Goal: Complete application form

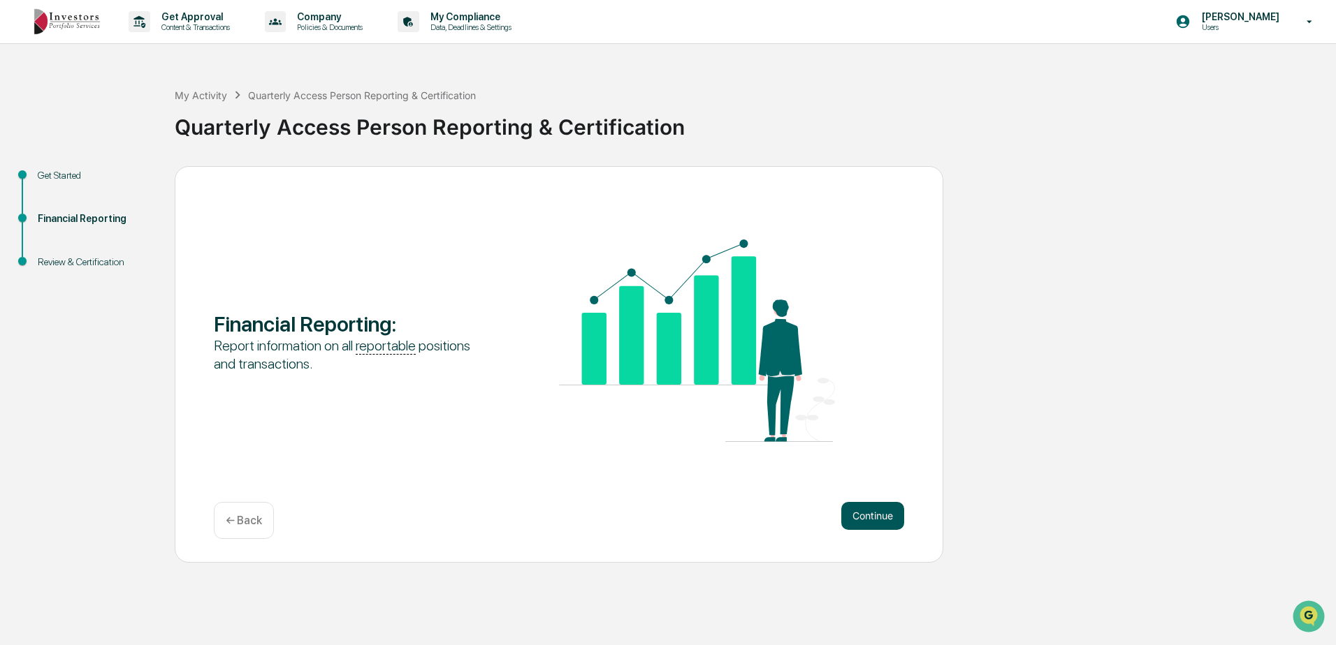
click at [864, 516] on button "Continue" at bounding box center [872, 516] width 63 height 28
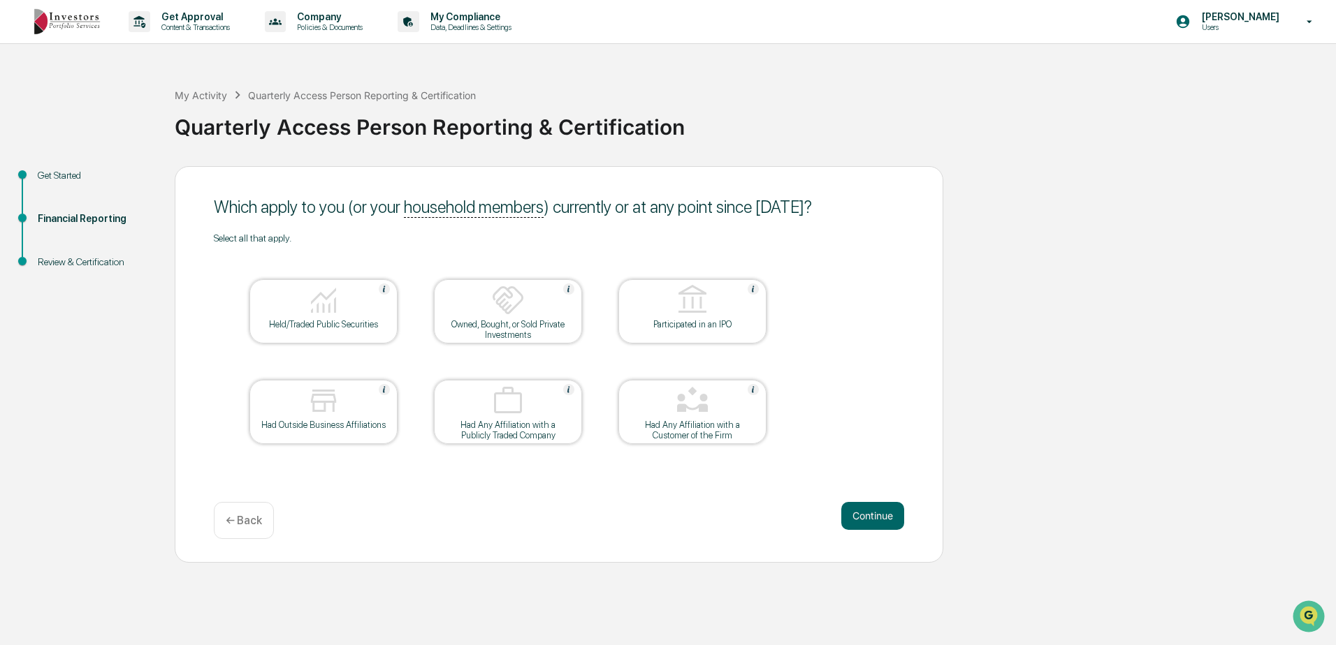
click at [300, 319] on div "Held/Traded Public Securities" at bounding box center [324, 324] width 126 height 10
click at [877, 516] on button "Continue" at bounding box center [872, 516] width 63 height 28
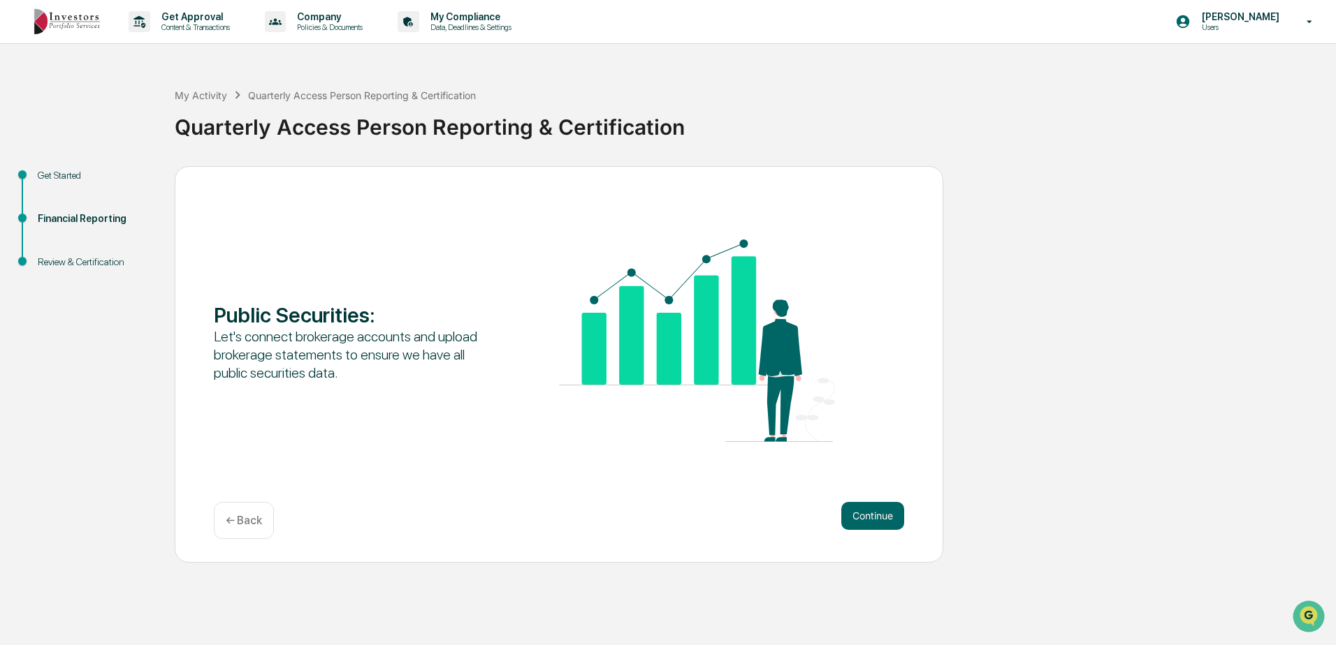
click at [877, 516] on button "Continue" at bounding box center [872, 516] width 63 height 28
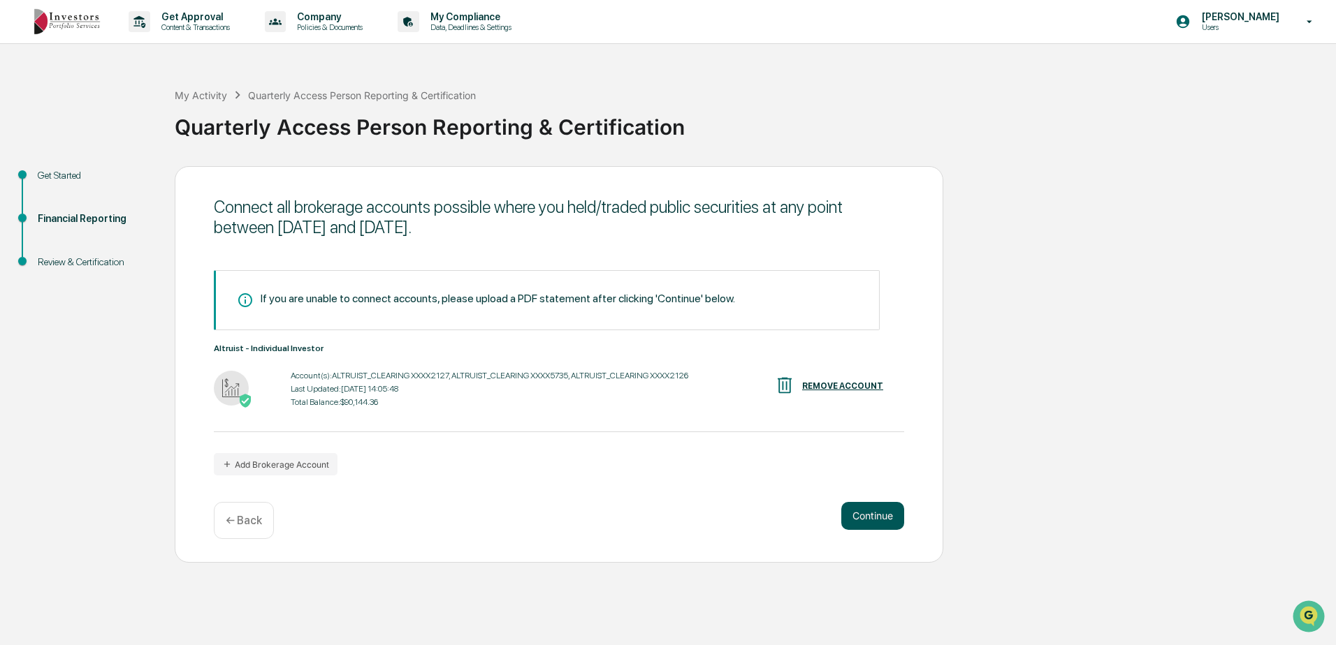
click at [872, 509] on button "Continue" at bounding box center [872, 516] width 63 height 28
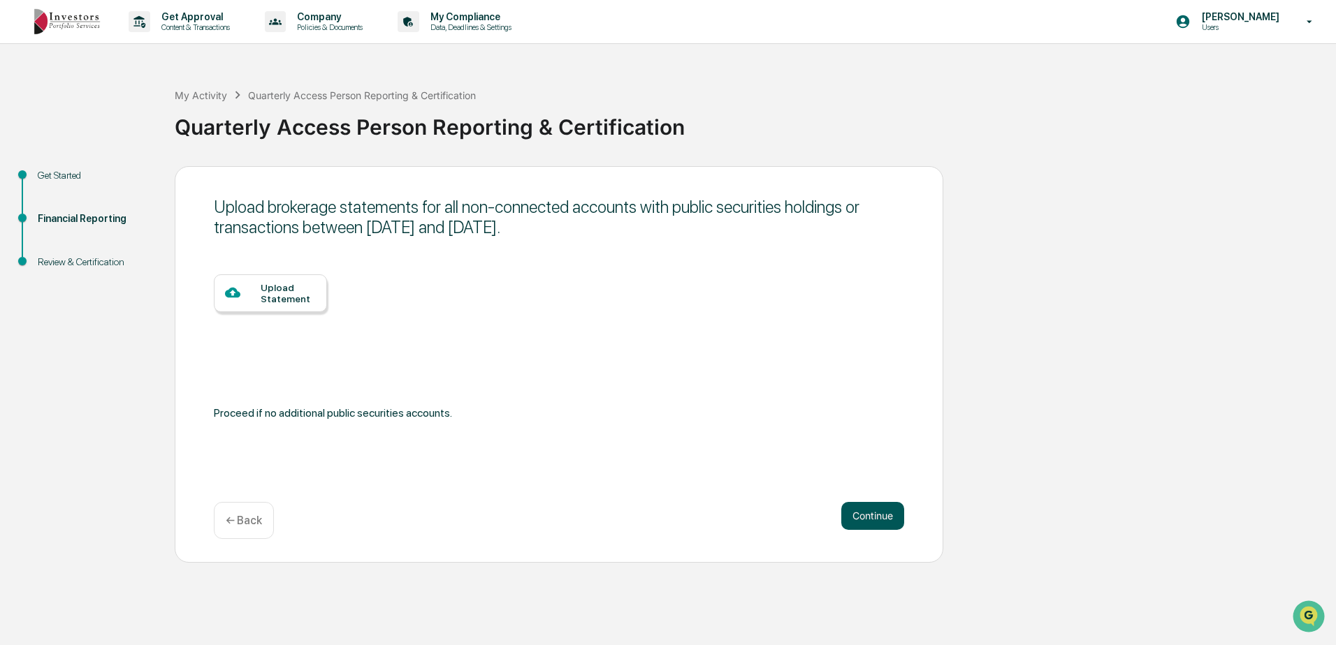
click at [872, 514] on button "Continue" at bounding box center [872, 516] width 63 height 28
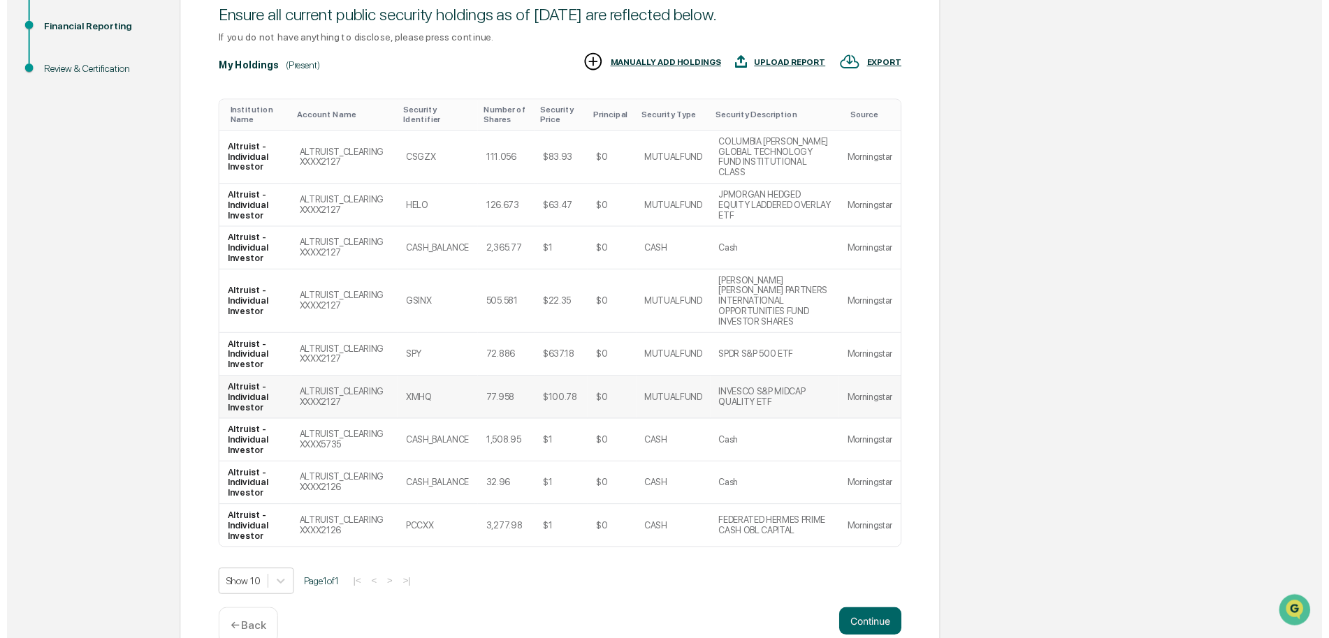
scroll to position [201, 0]
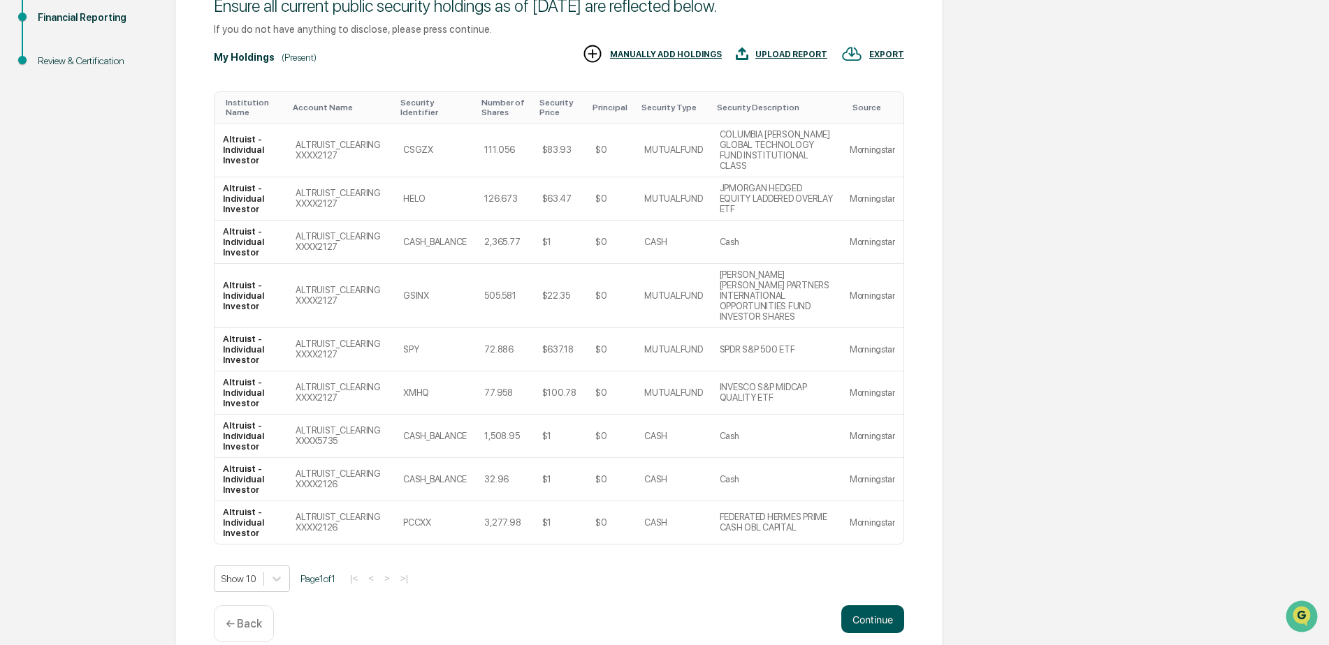
click at [860, 606] on button "Continue" at bounding box center [872, 620] width 63 height 28
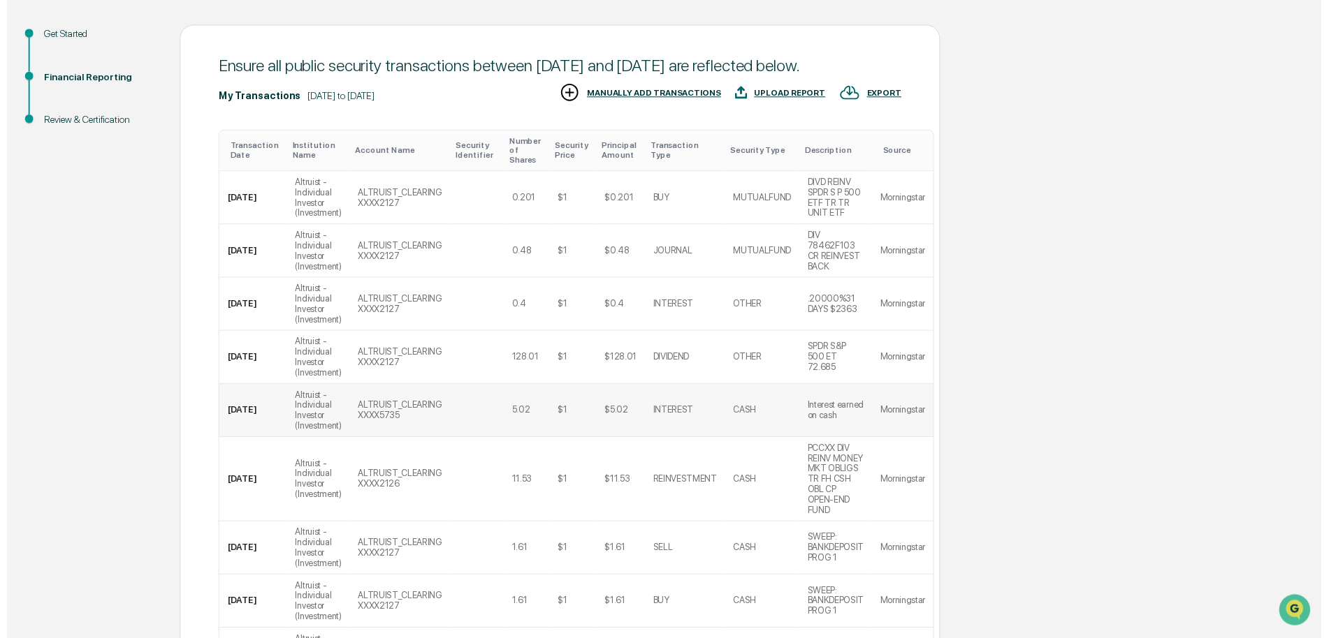
scroll to position [370, 0]
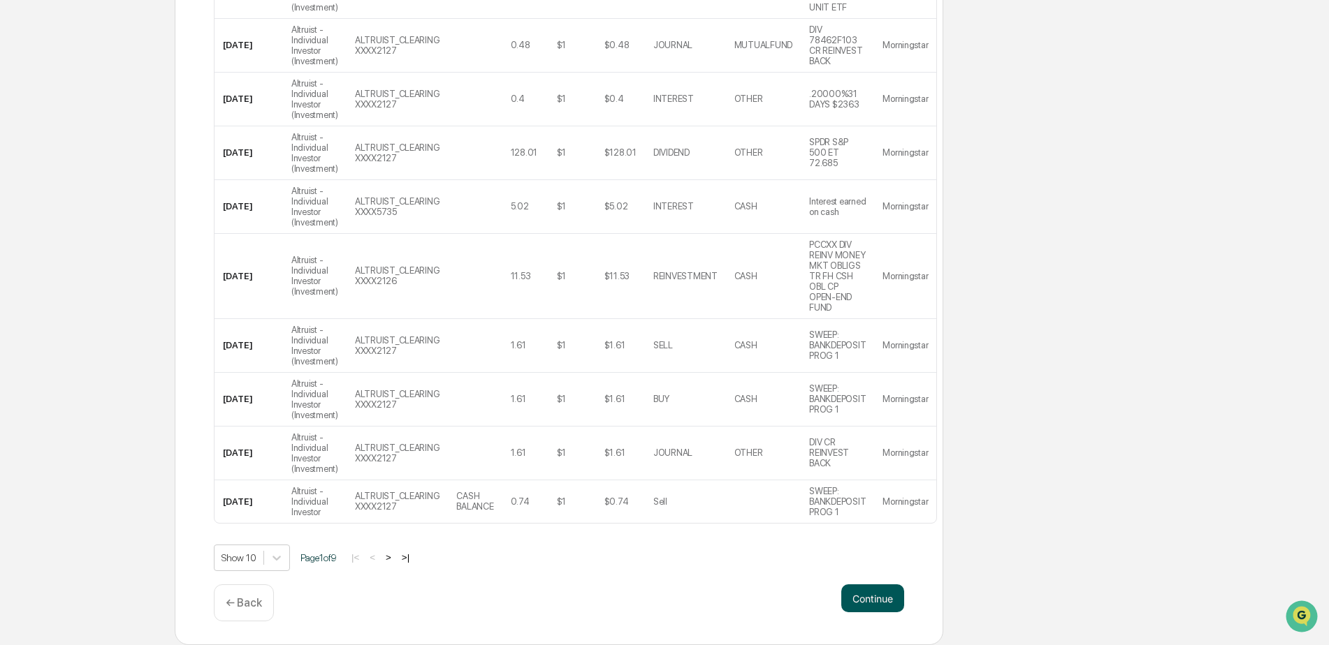
click at [877, 597] on button "Continue" at bounding box center [872, 599] width 63 height 28
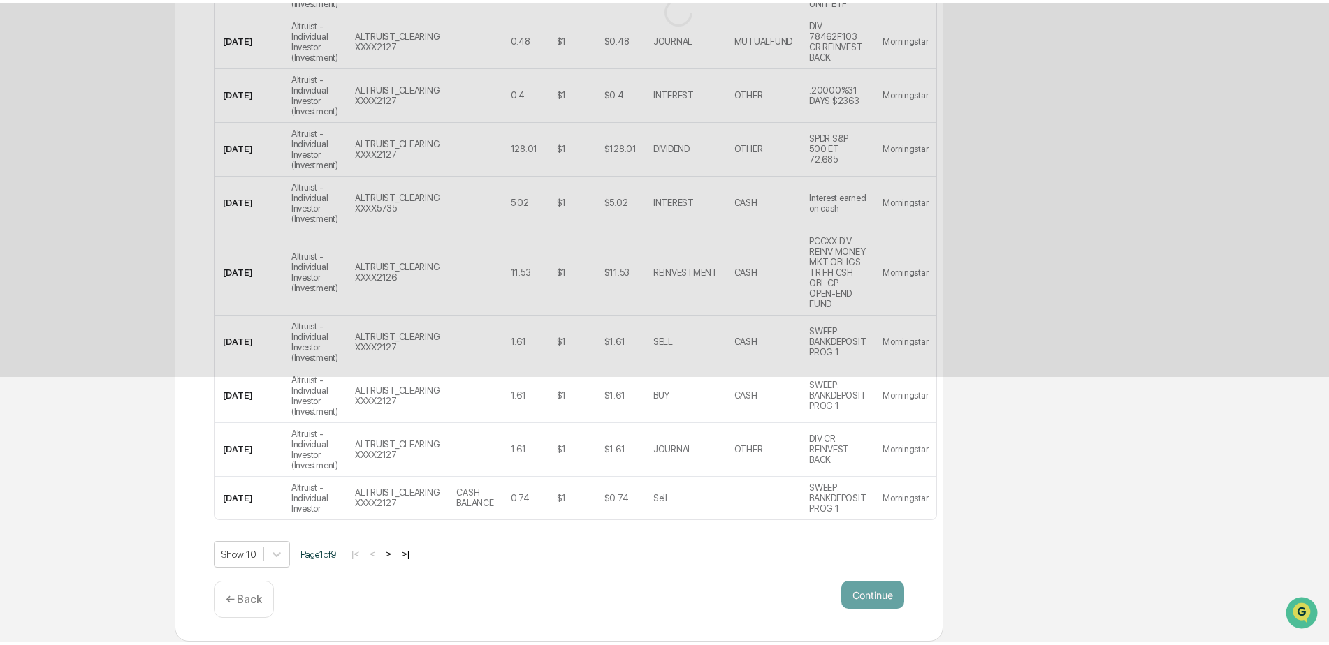
scroll to position [0, 0]
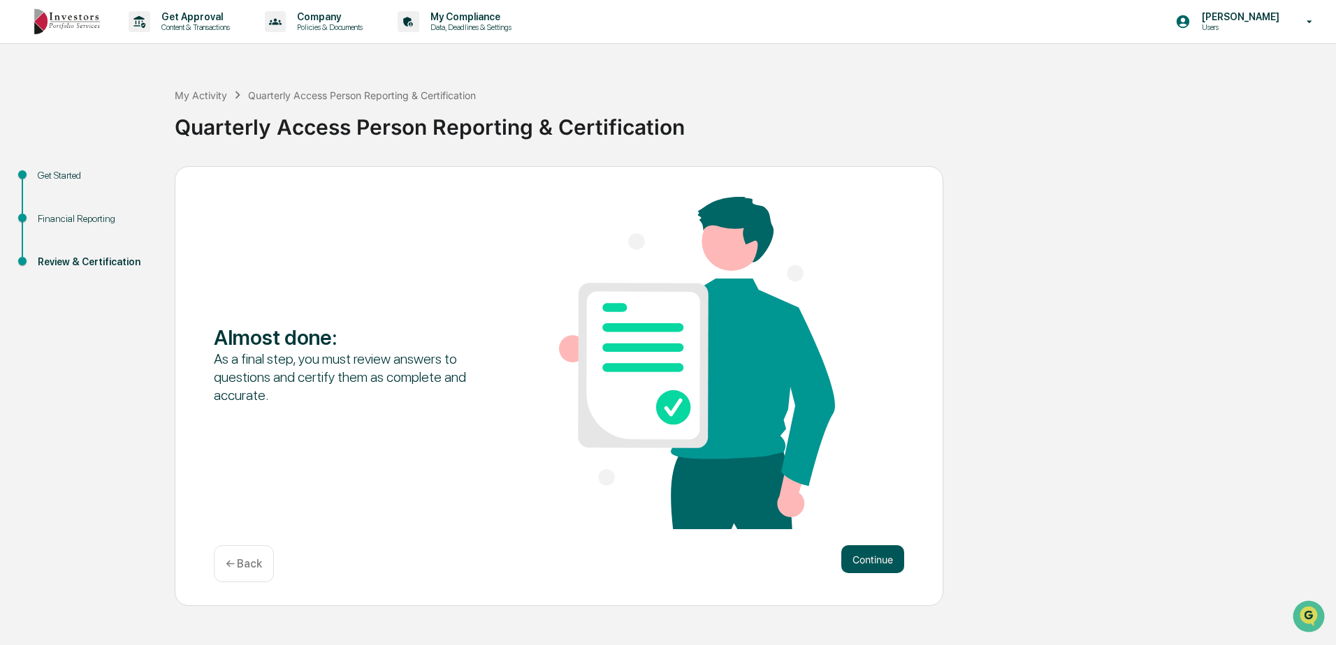
click at [879, 555] on button "Continue" at bounding box center [872, 560] width 63 height 28
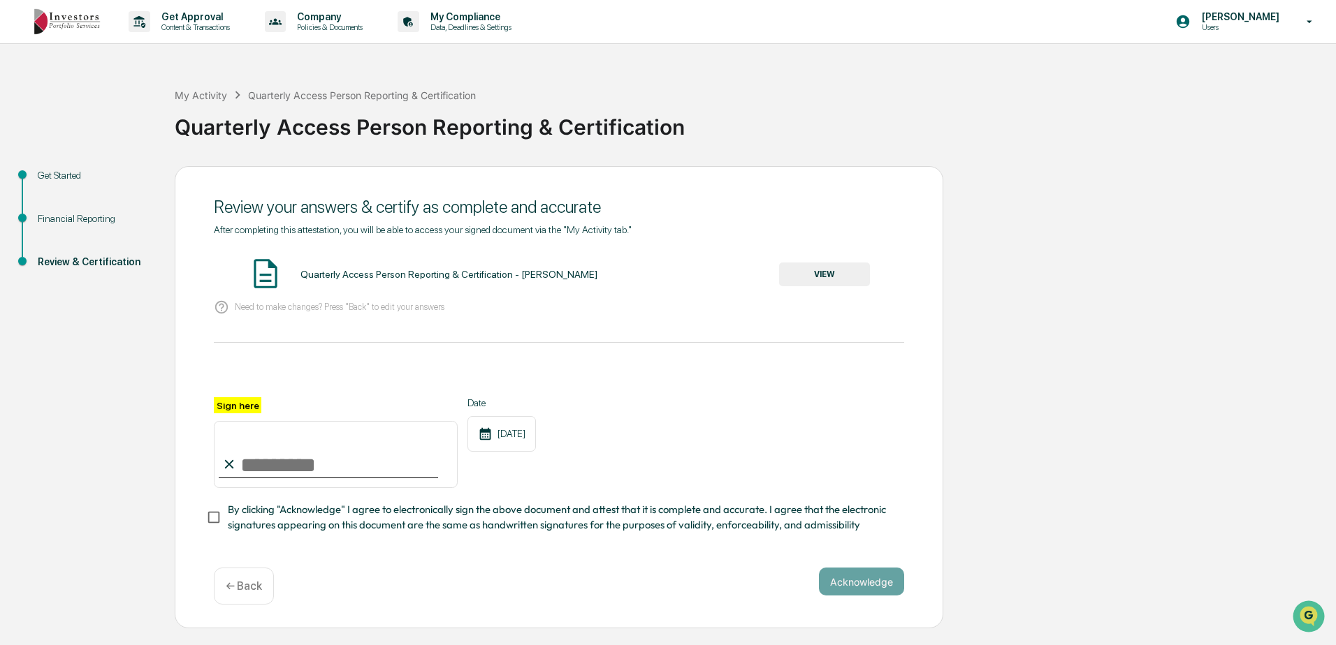
click at [242, 465] on input "Sign here" at bounding box center [336, 454] width 244 height 67
type input "**********"
click at [658, 444] on div "**********" at bounding box center [559, 442] width 690 height 91
click at [864, 585] on button "Acknowledge" at bounding box center [861, 582] width 85 height 28
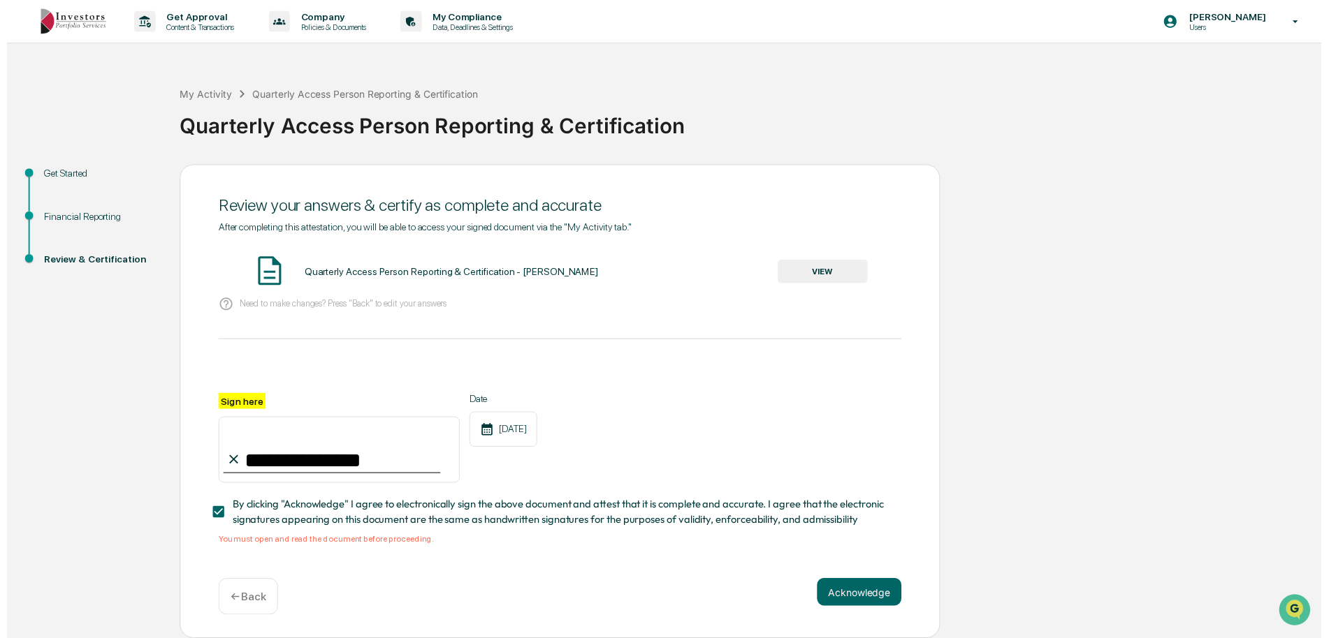
scroll to position [4, 0]
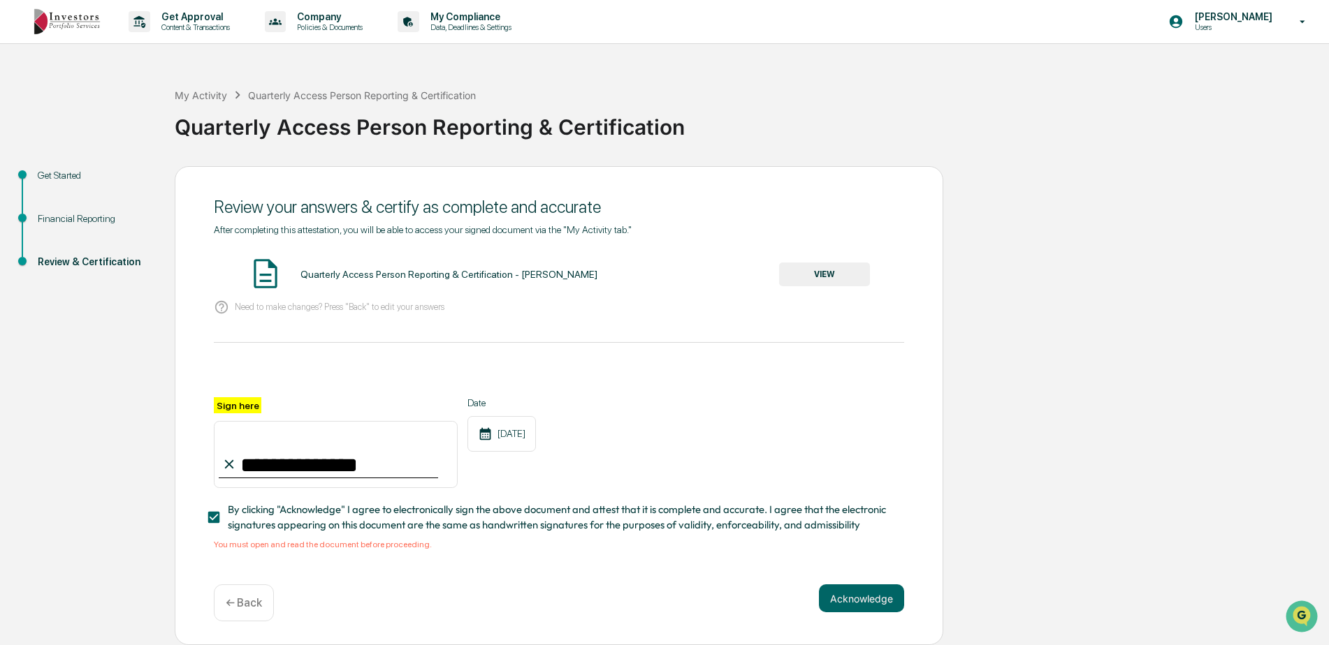
click at [819, 270] on button "VIEW" at bounding box center [824, 275] width 91 height 24
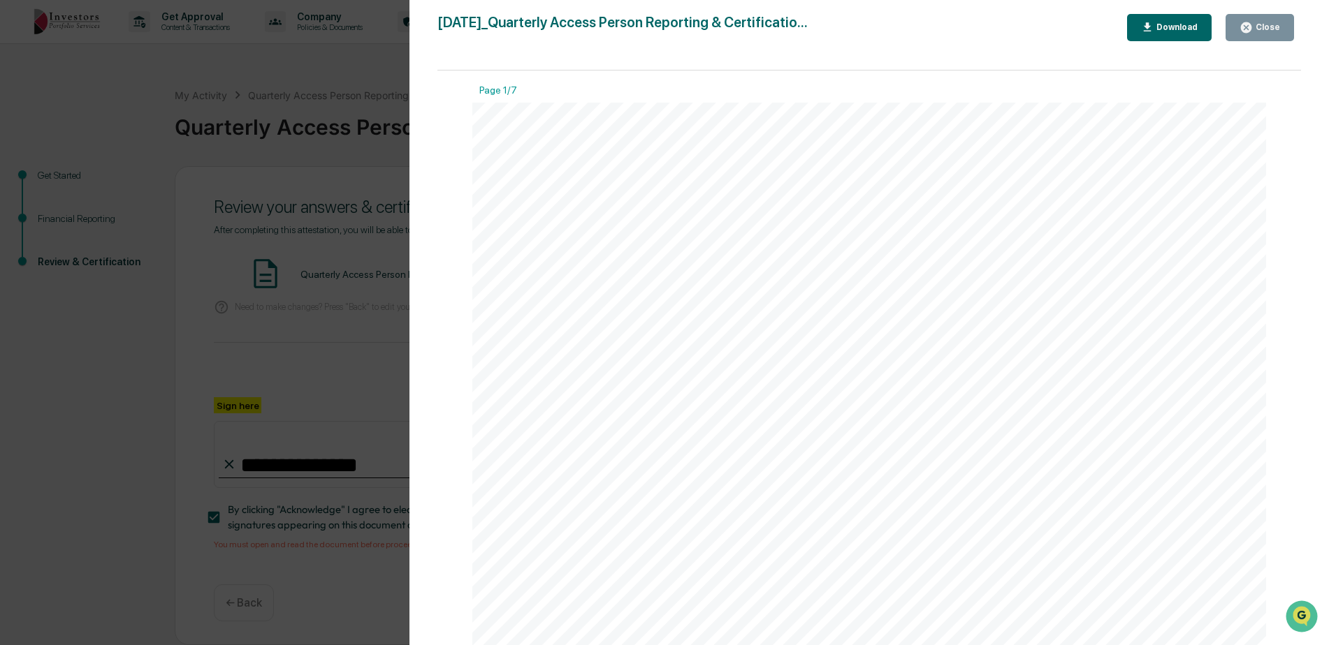
click at [1266, 27] on div "Close" at bounding box center [1265, 27] width 27 height 10
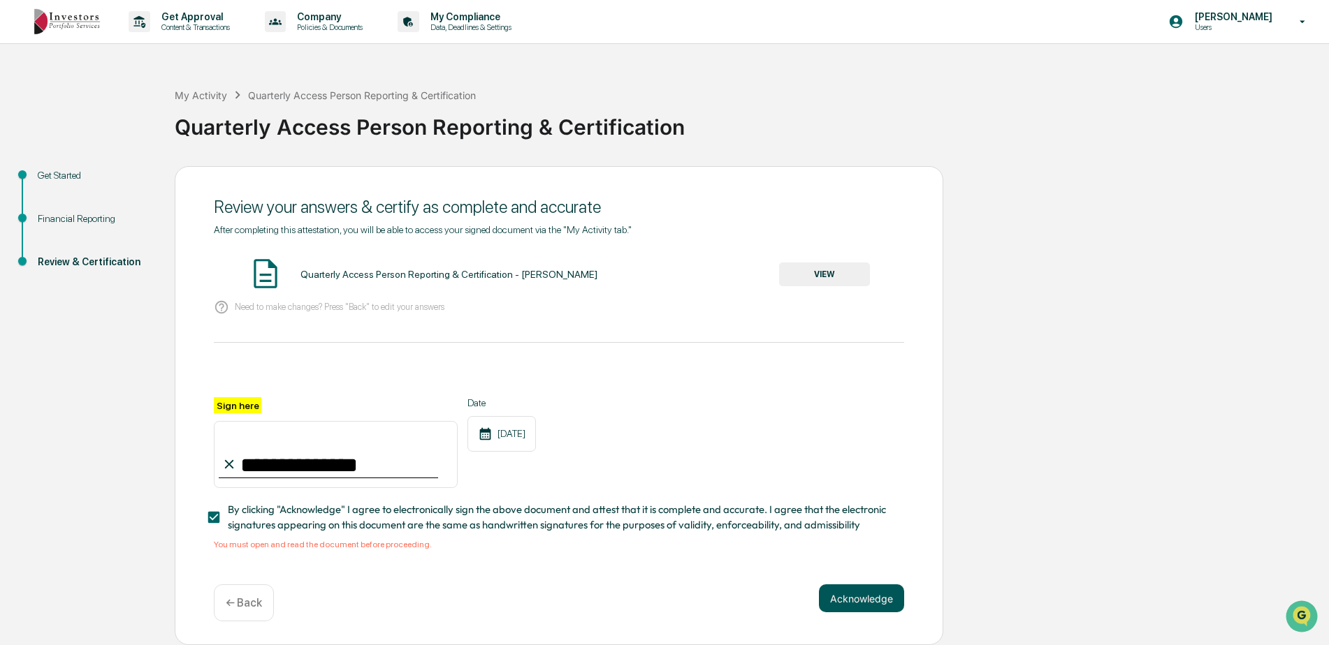
click at [851, 598] on button "Acknowledge" at bounding box center [861, 599] width 85 height 28
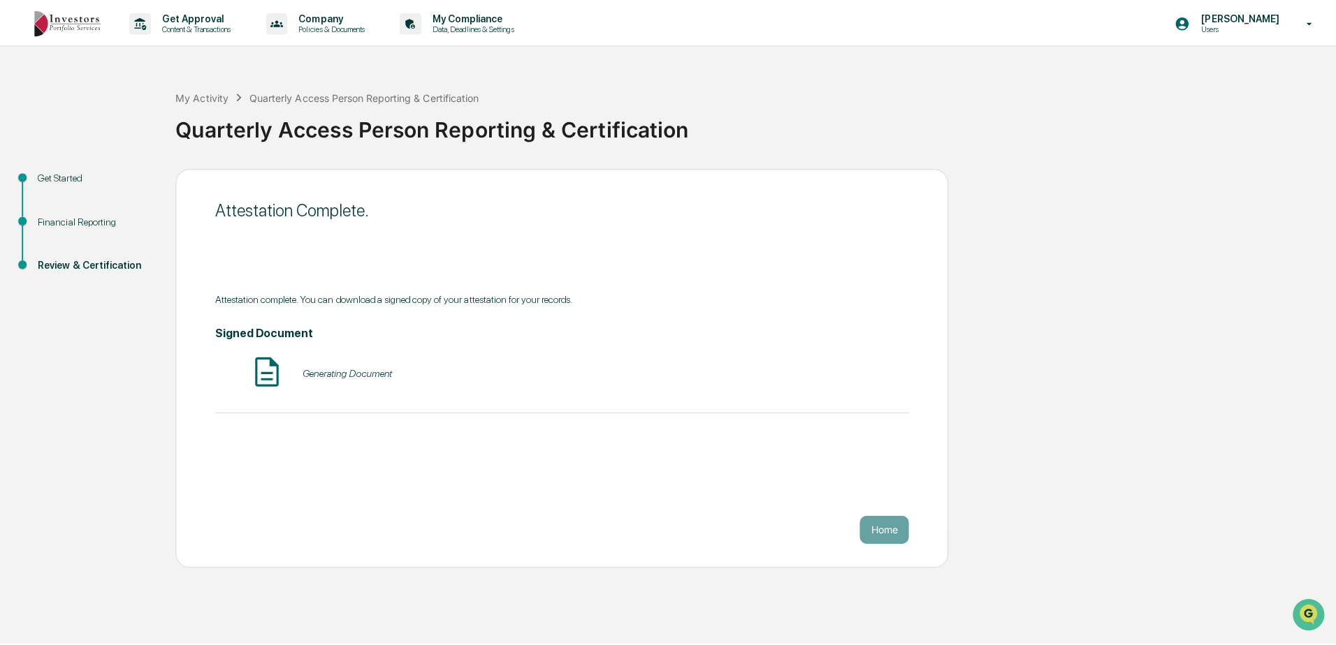
scroll to position [0, 0]
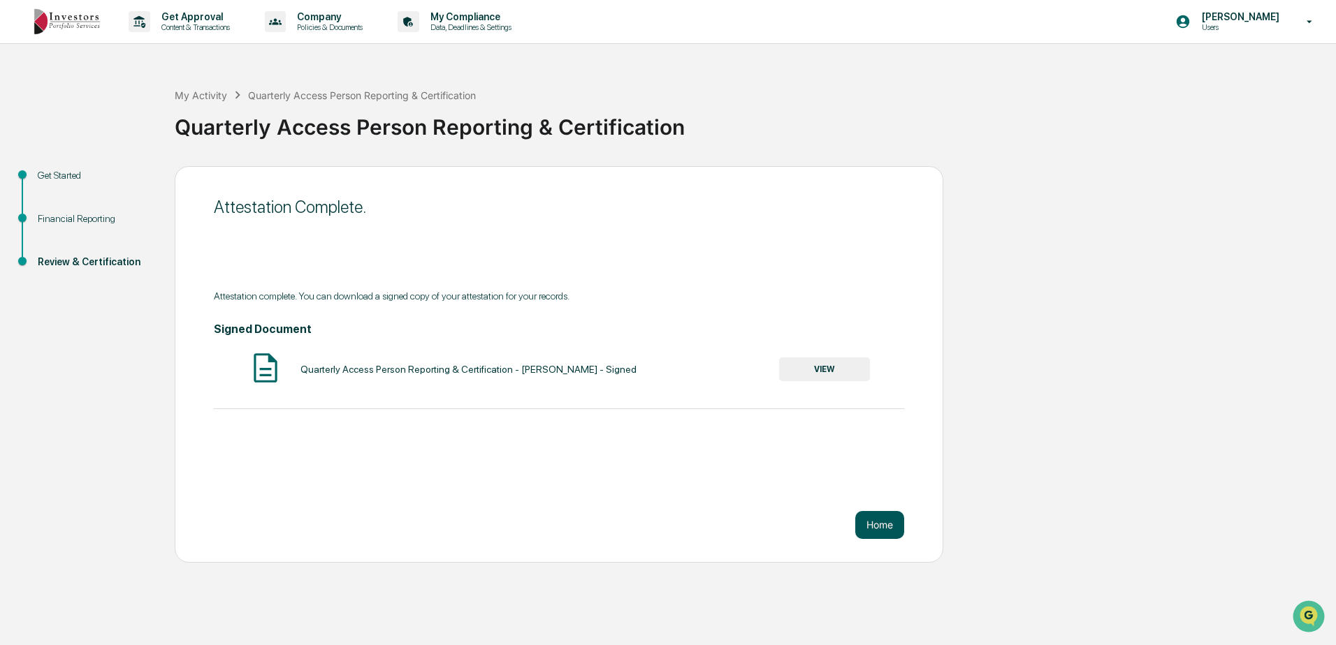
click at [875, 526] on button "Home" at bounding box center [879, 525] width 49 height 28
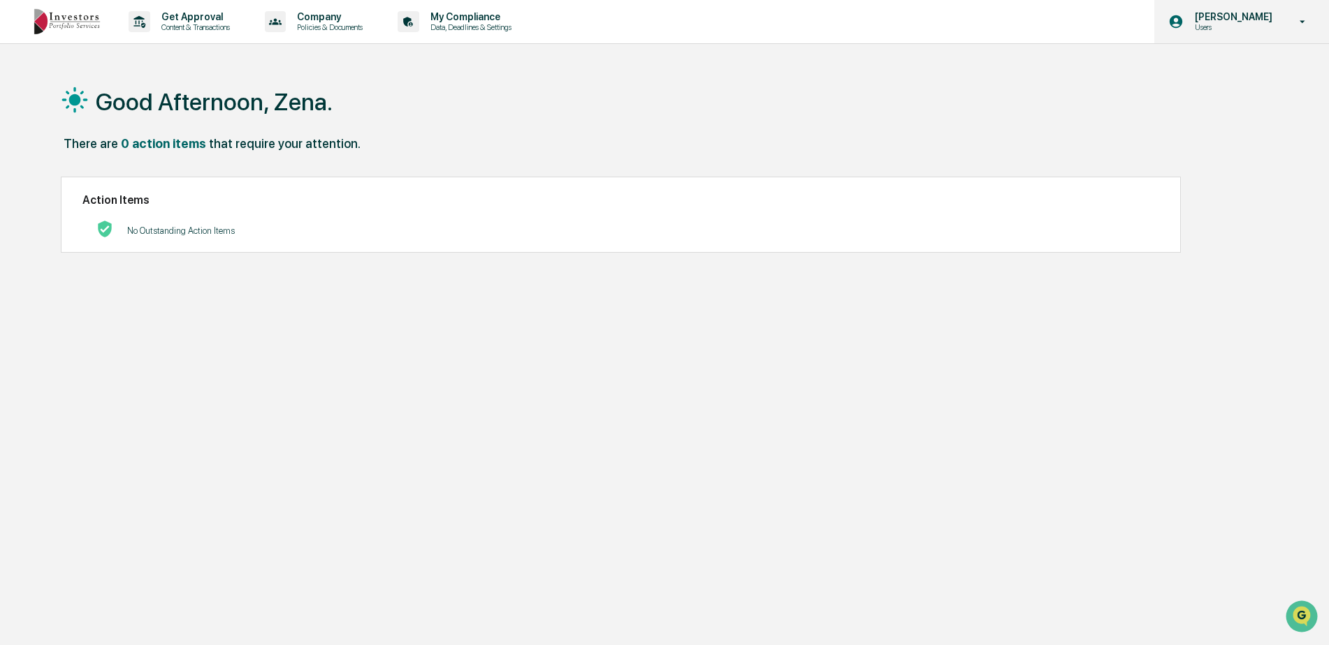
click at [1302, 21] on icon at bounding box center [1303, 21] width 6 height 3
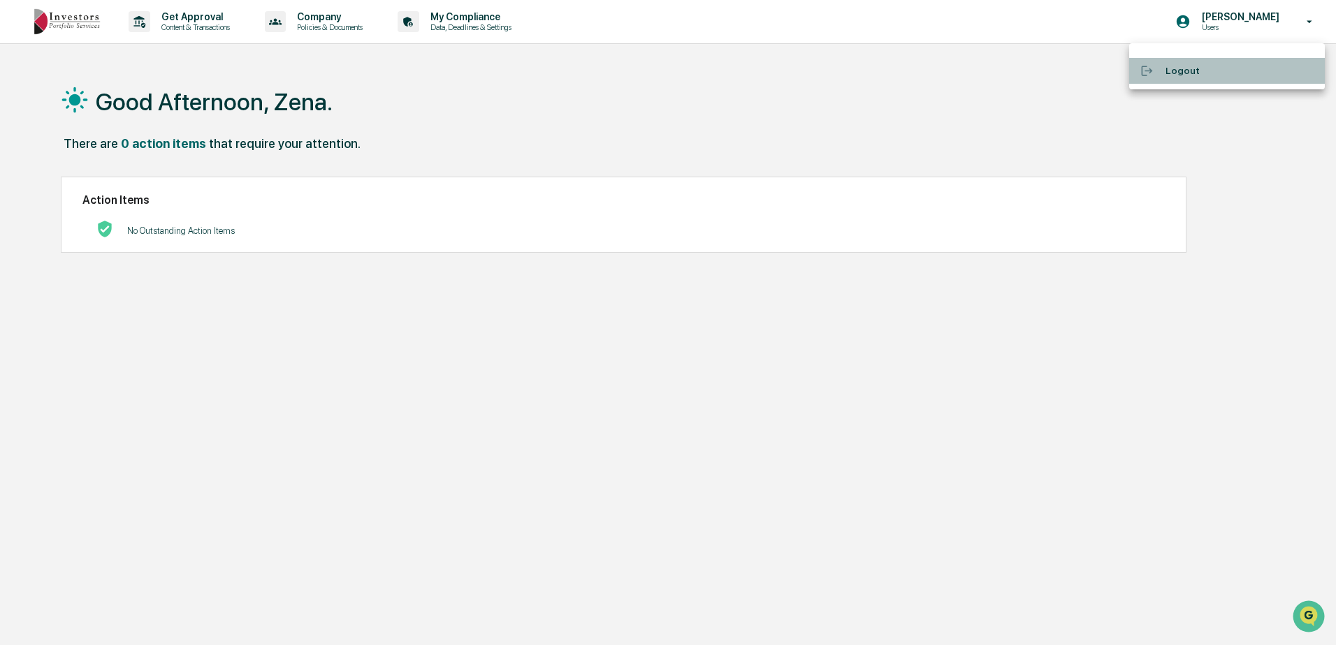
click at [1176, 71] on li "Logout" at bounding box center [1227, 71] width 196 height 26
